Goal: Task Accomplishment & Management: Use online tool/utility

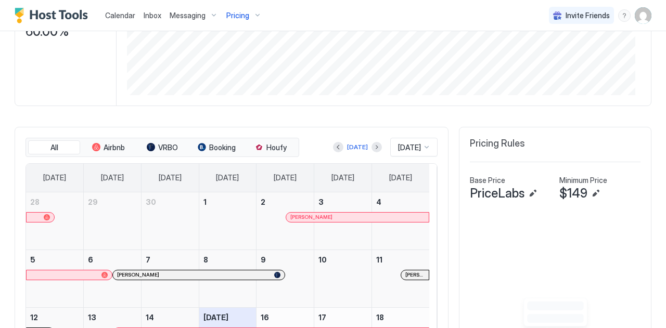
scroll to position [191, 0]
click at [372, 143] on button "Next month" at bounding box center [377, 148] width 10 height 10
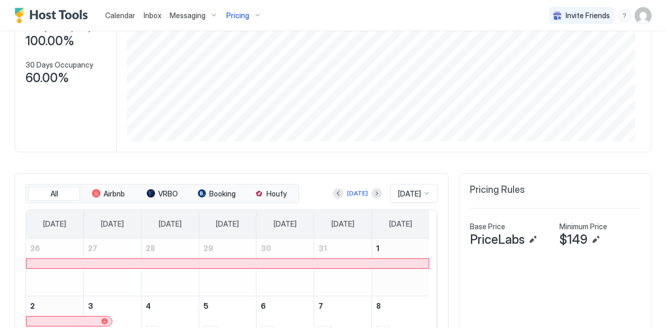
scroll to position [0, 0]
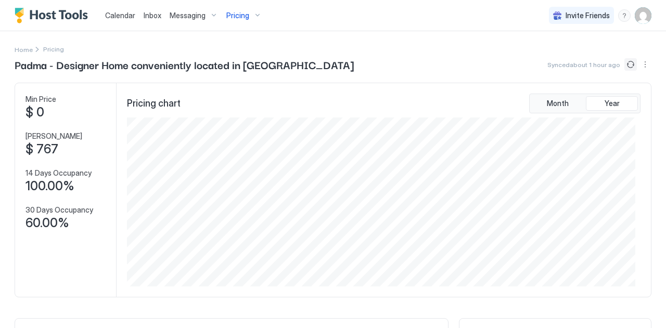
click at [625, 61] on button "Sync prices" at bounding box center [631, 64] width 12 height 12
click at [624, 61] on icon "loading" at bounding box center [630, 64] width 15 height 15
click at [625, 61] on button "Sync prices" at bounding box center [631, 64] width 12 height 12
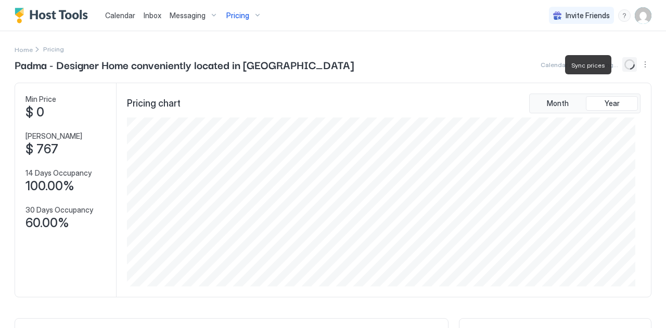
click at [624, 61] on icon "loading" at bounding box center [630, 64] width 12 height 12
click at [625, 61] on button "Sync prices" at bounding box center [631, 64] width 12 height 12
click at [624, 61] on button "Sync prices" at bounding box center [630, 64] width 15 height 15
